Goal: Information Seeking & Learning: Learn about a topic

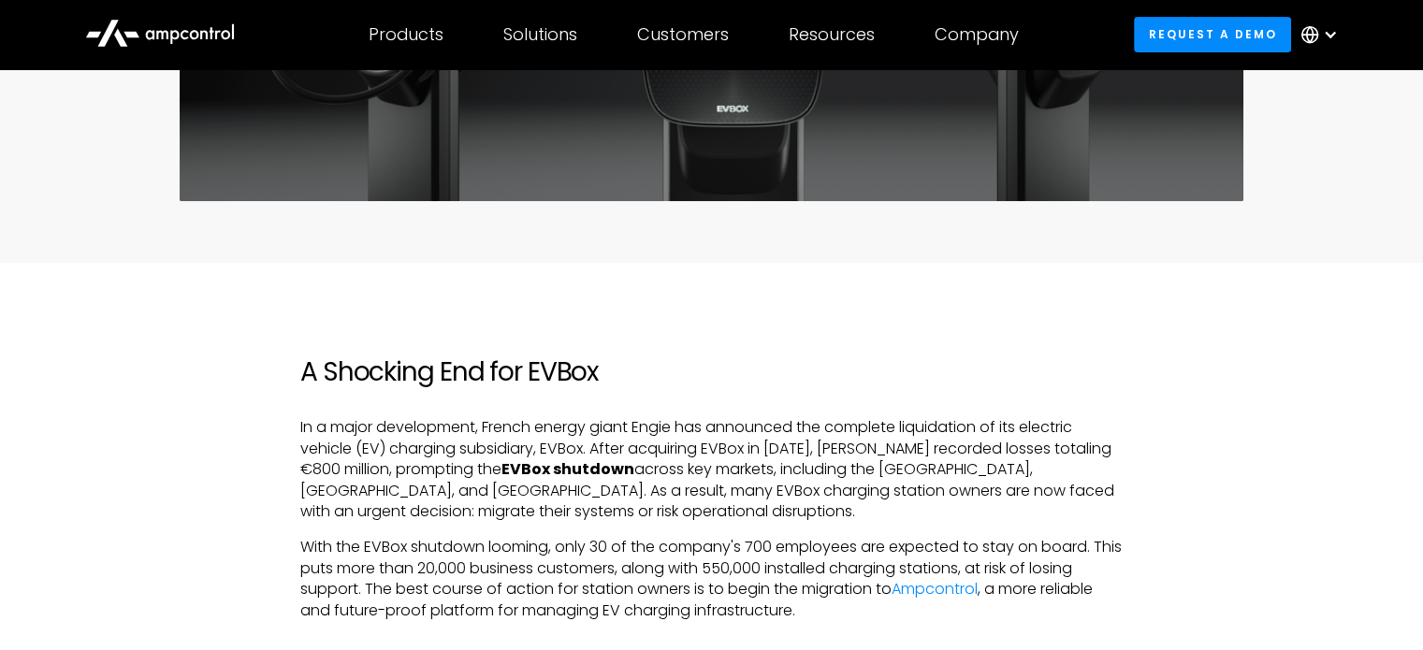
scroll to position [936, 0]
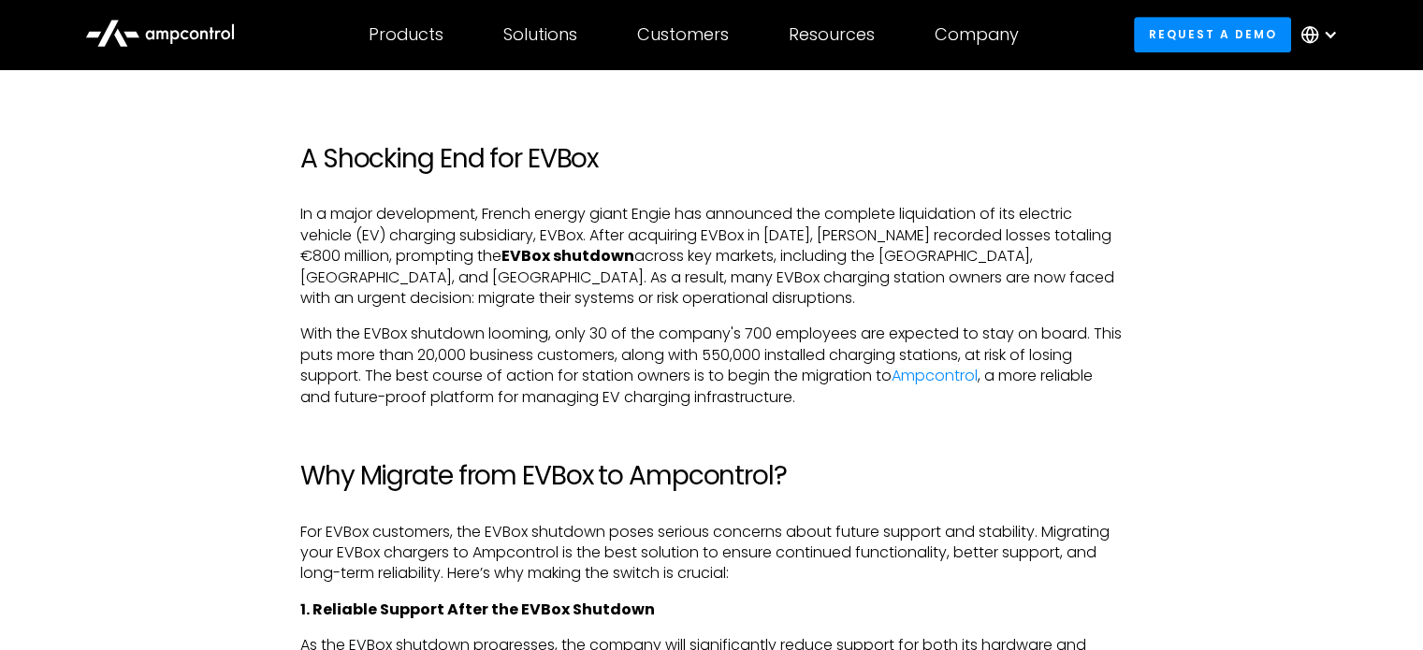
drag, startPoint x: 1293, startPoint y: 2, endPoint x: 801, endPoint y: 240, distance: 547.0
click at [801, 240] on p "In a major development, French energy giant Engie has announced the complete li…" at bounding box center [711, 256] width 822 height 105
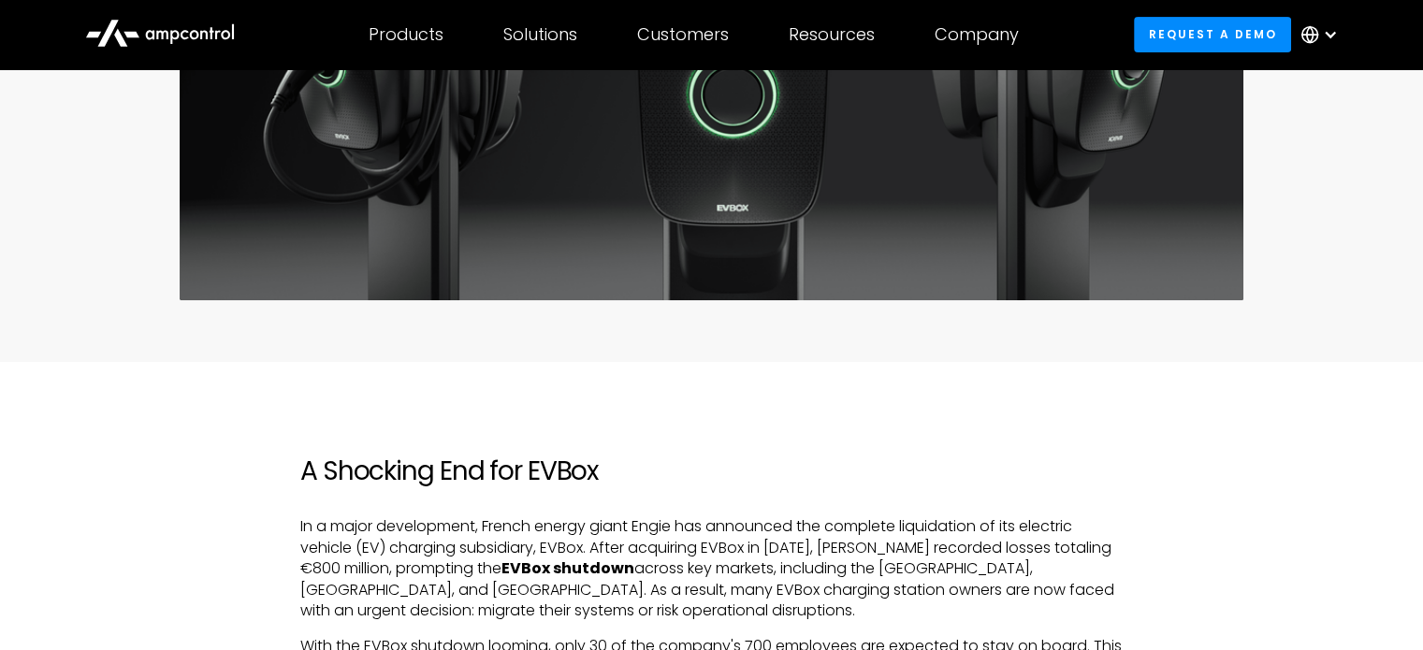
scroll to position [0, 0]
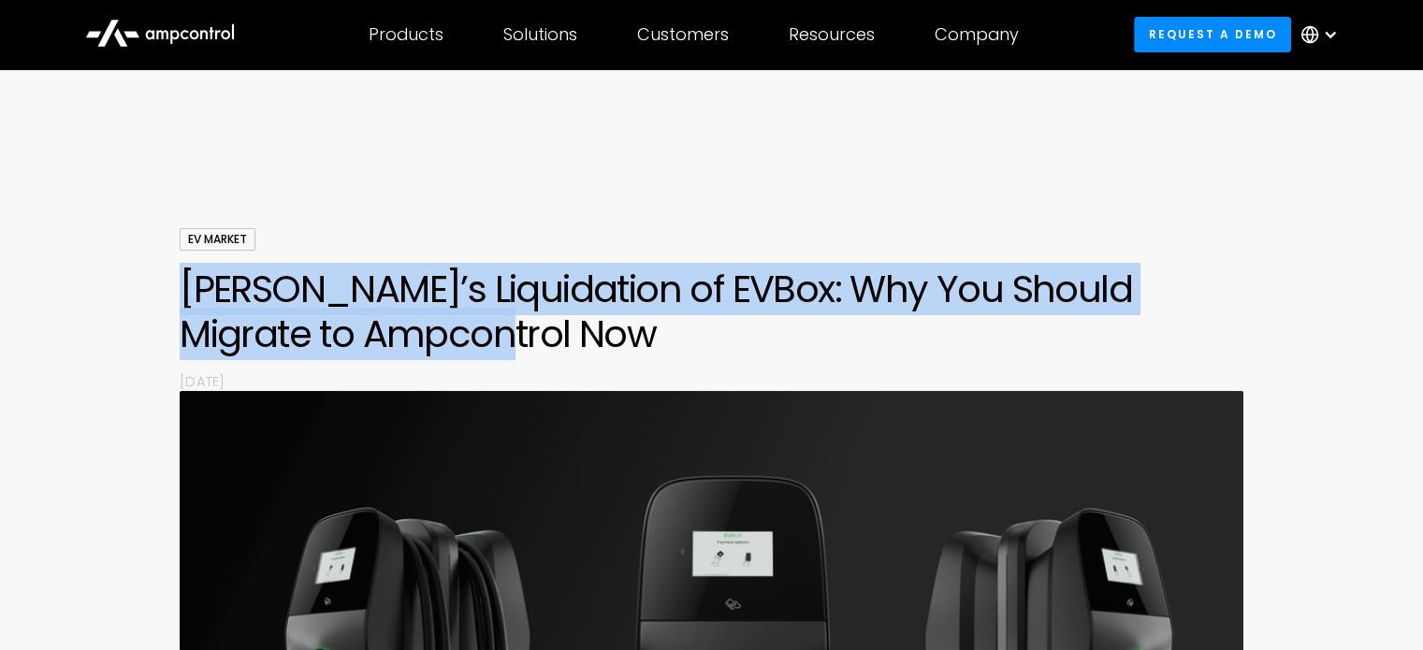
drag, startPoint x: 473, startPoint y: 326, endPoint x: 103, endPoint y: 300, distance: 370.5
click at [103, 300] on div "EV Market Engie’s Liquidation of EVBox: Why You Should Migrate to Ampcontrol No…" at bounding box center [711, 583] width 1423 height 710
copy h1 "[PERSON_NAME]’s Liquidation of EVBox: Why You Should Migrate to Ampcontrol Now"
drag, startPoint x: 453, startPoint y: 339, endPoint x: 184, endPoint y: 297, distance: 271.8
click at [184, 297] on h1 "[PERSON_NAME]’s Liquidation of EVBox: Why You Should Migrate to Ampcontrol Now" at bounding box center [712, 312] width 1064 height 90
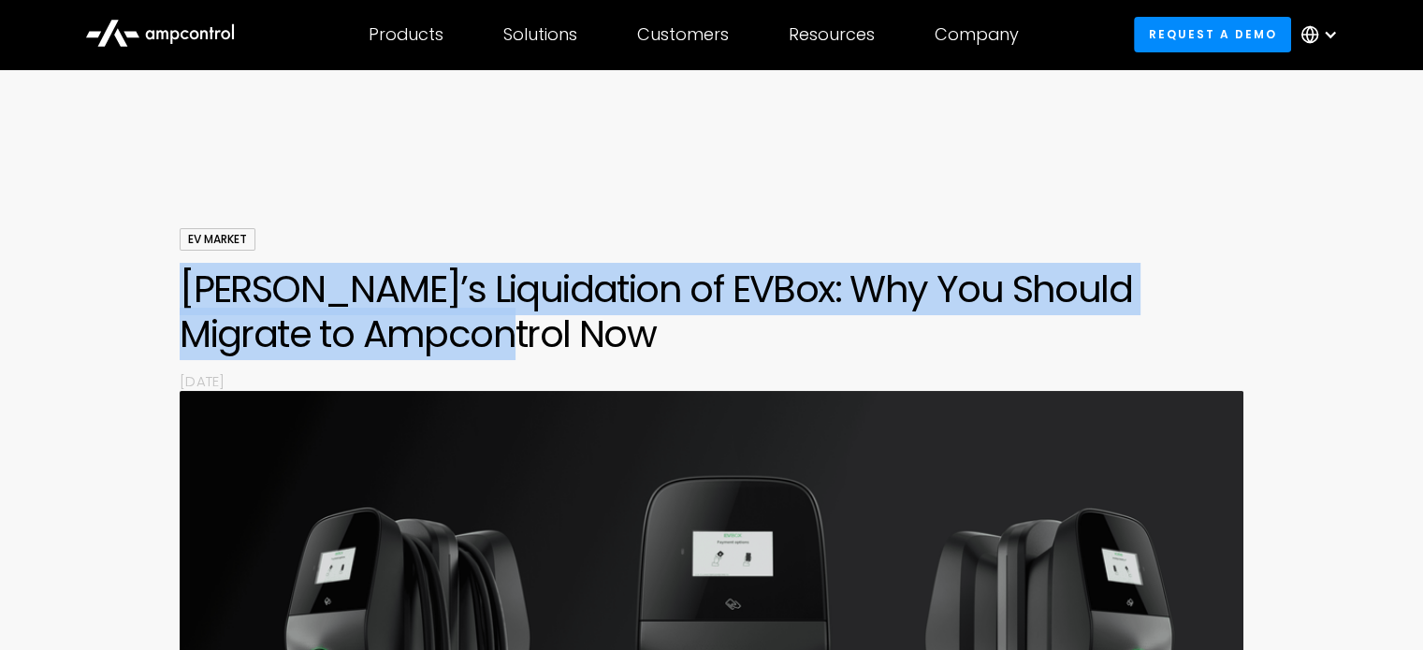
copy h1 "[PERSON_NAME]’s Liquidation of EVBox: Why You Should Migrate to Ampcontrol Now"
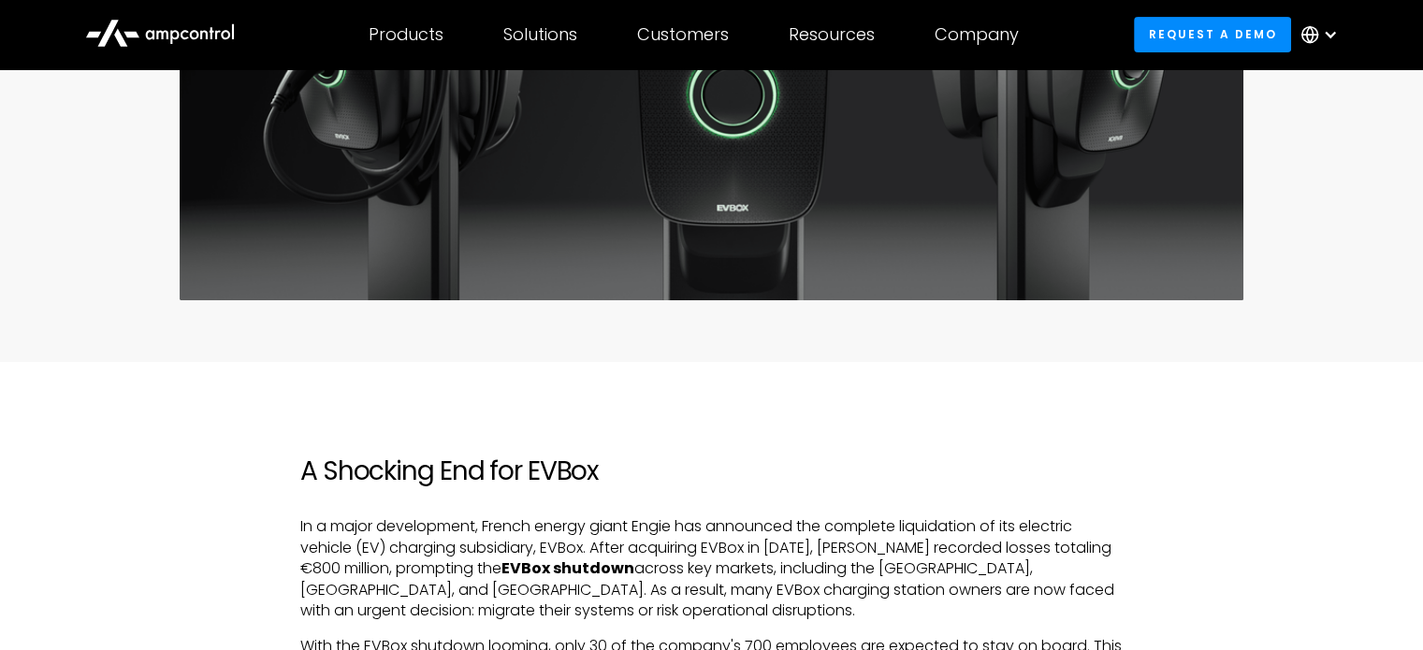
scroll to position [936, 0]
